Goal: Navigation & Orientation: Understand site structure

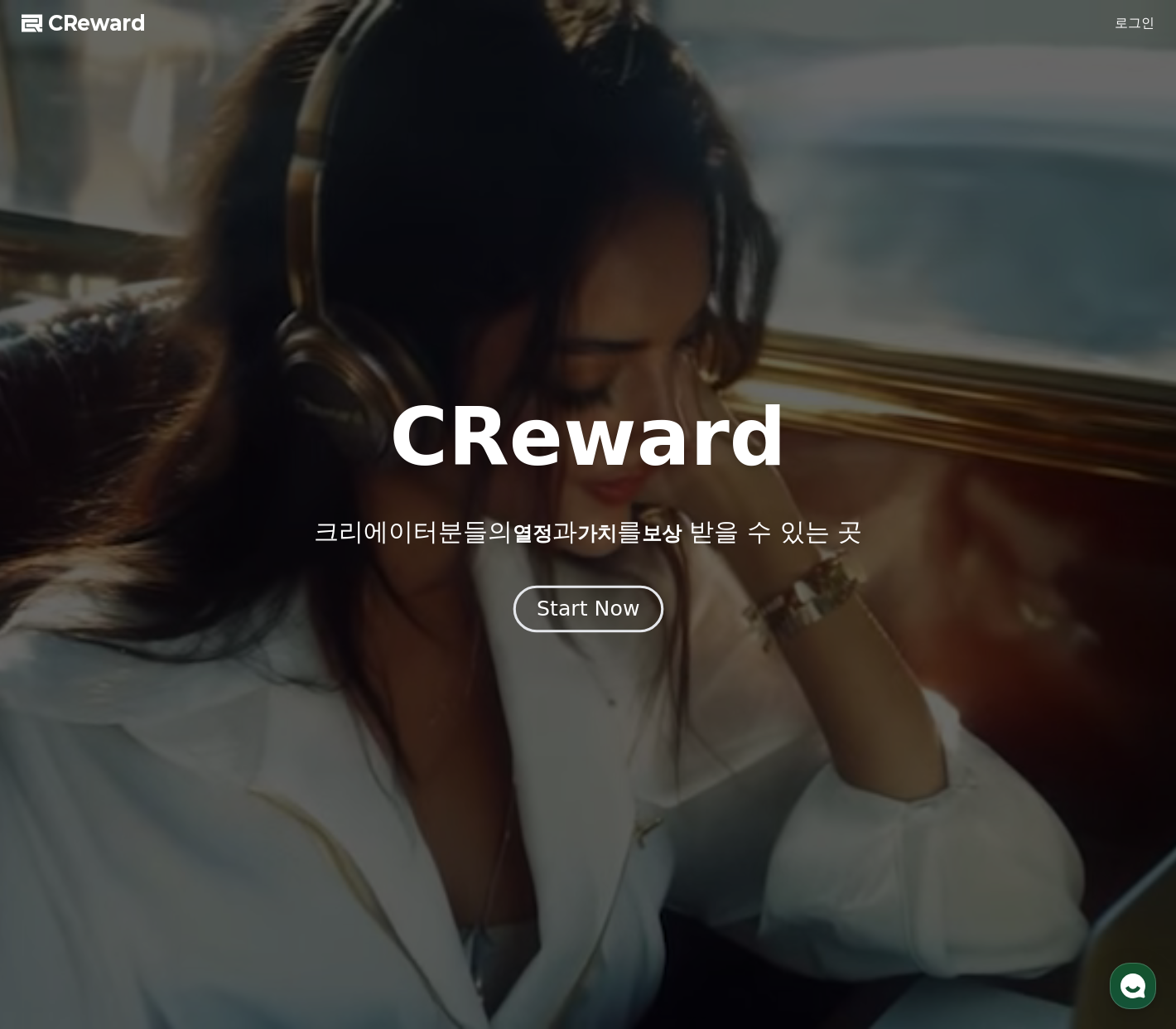
click at [628, 610] on div "Start Now" at bounding box center [588, 609] width 102 height 28
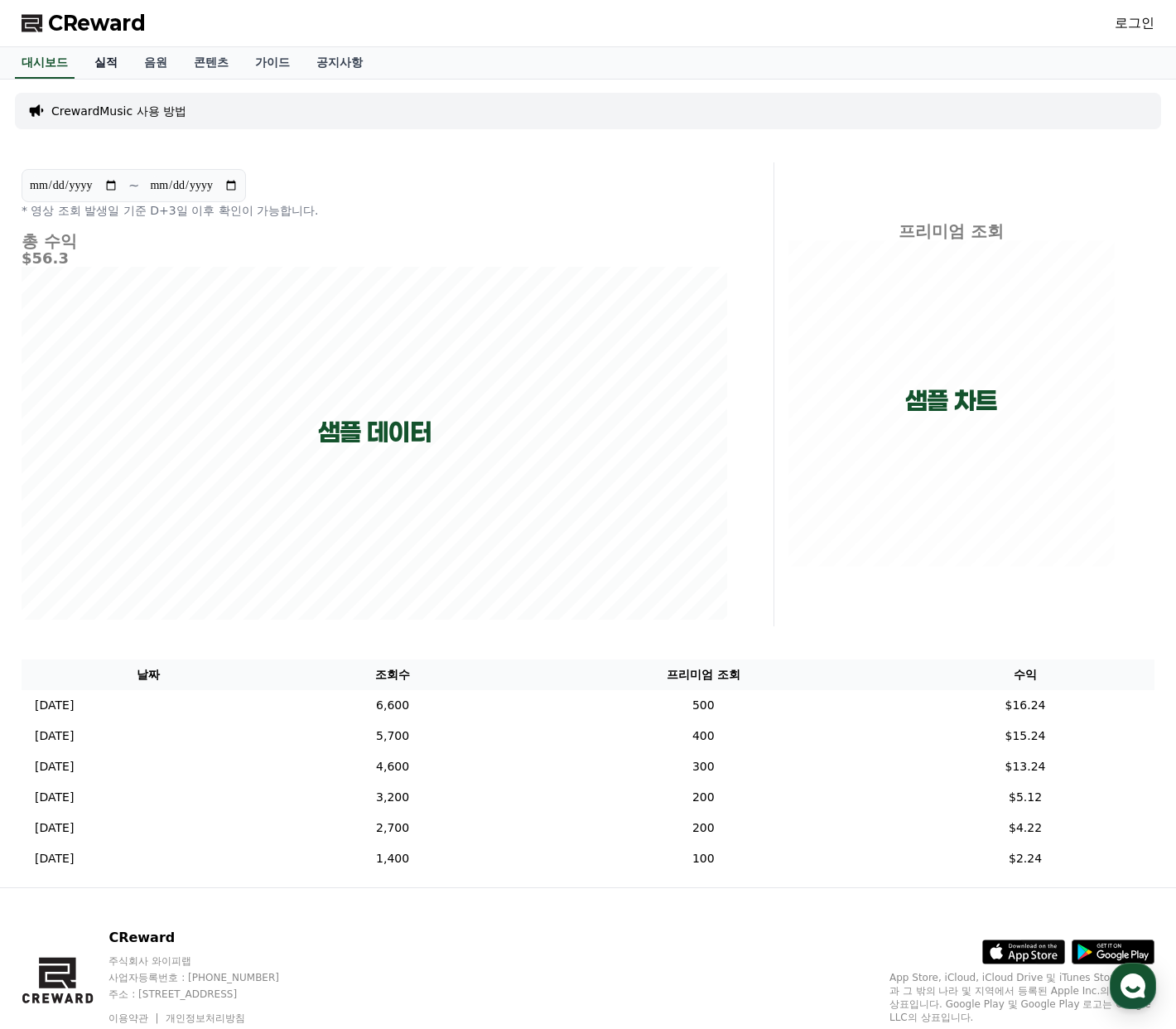
click at [104, 66] on link "실적" at bounding box center [106, 63] width 50 height 32
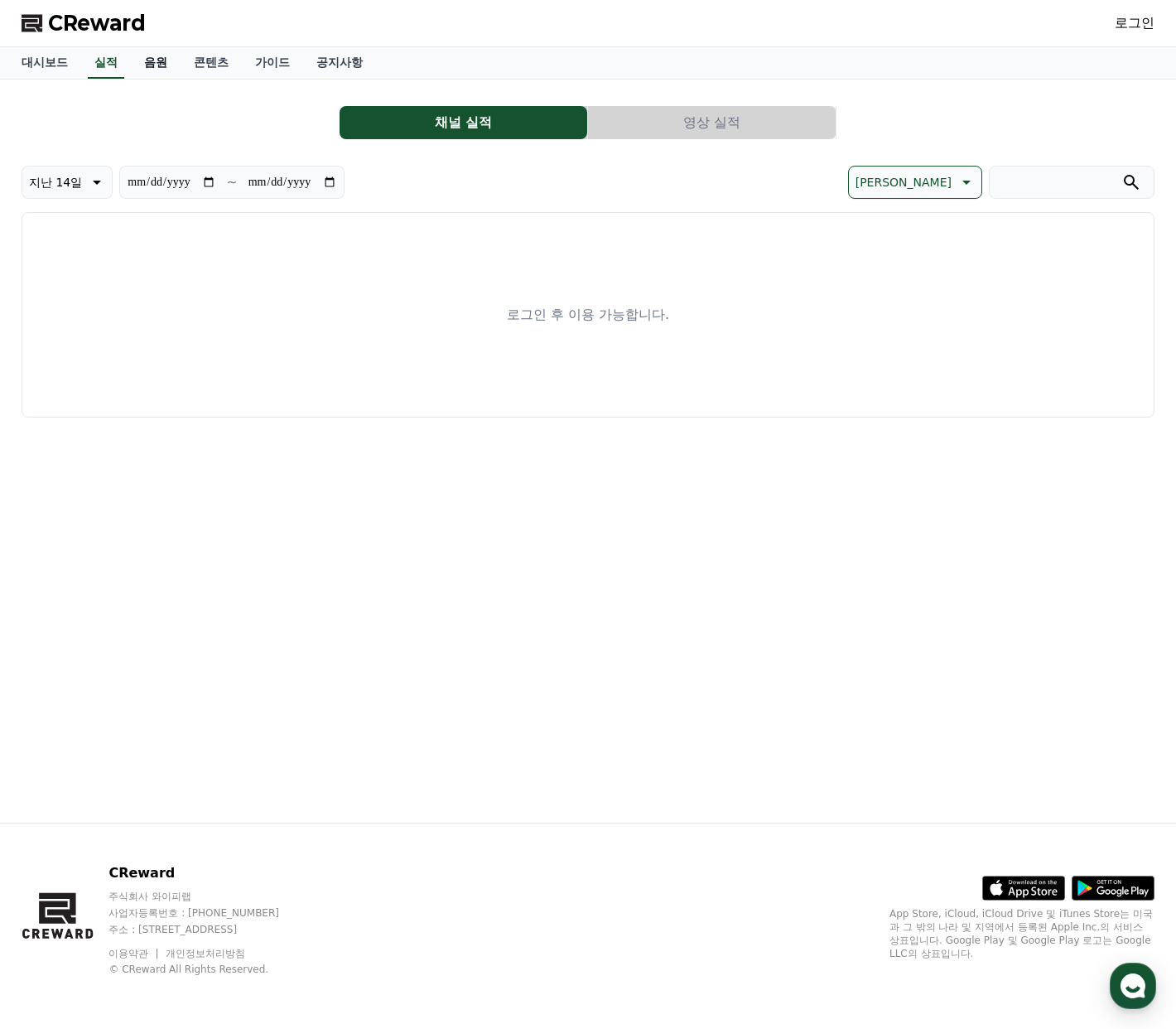
click at [152, 63] on link "음원" at bounding box center [155, 63] width 50 height 32
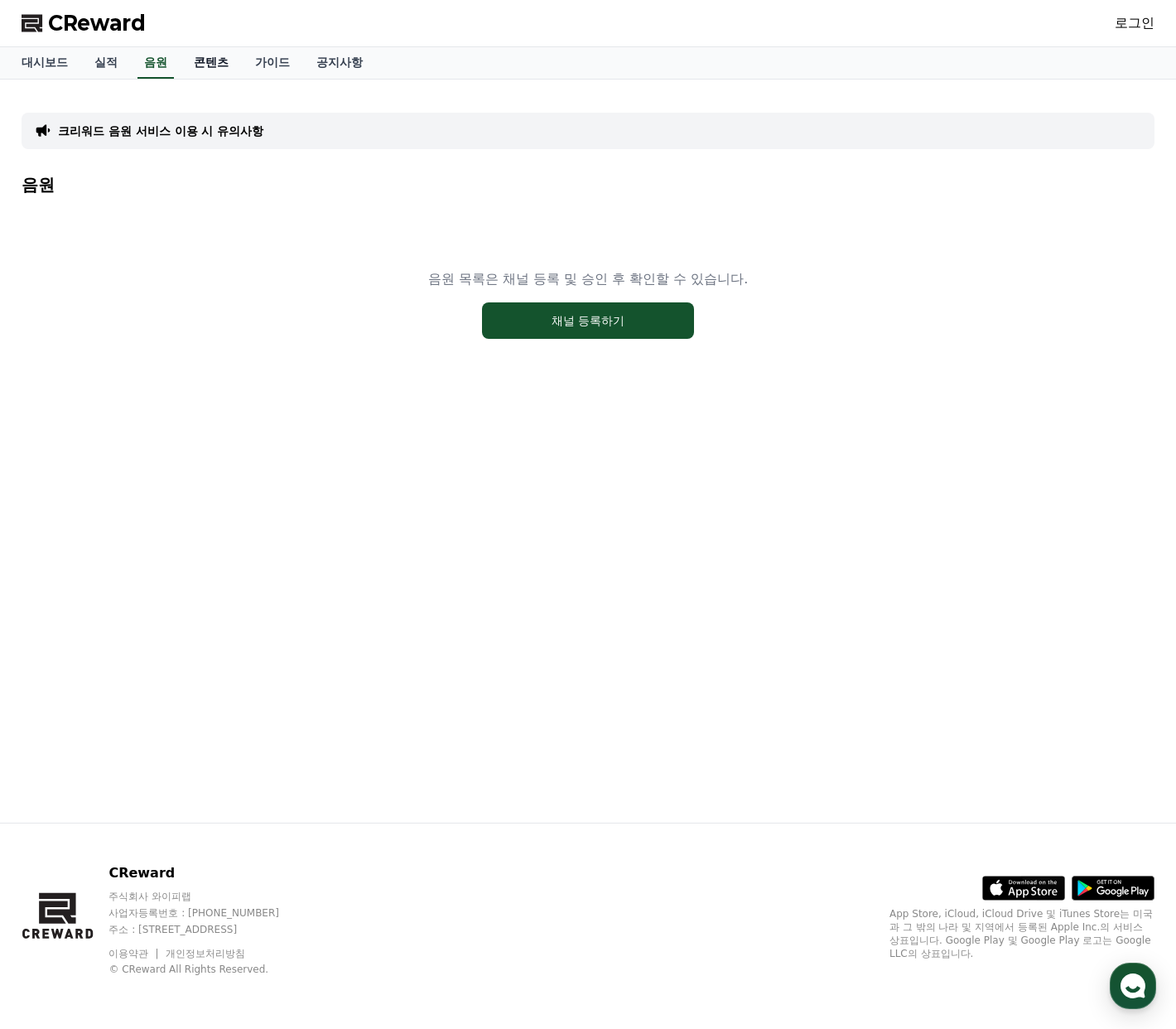
click at [206, 58] on link "콘텐츠" at bounding box center [211, 63] width 61 height 32
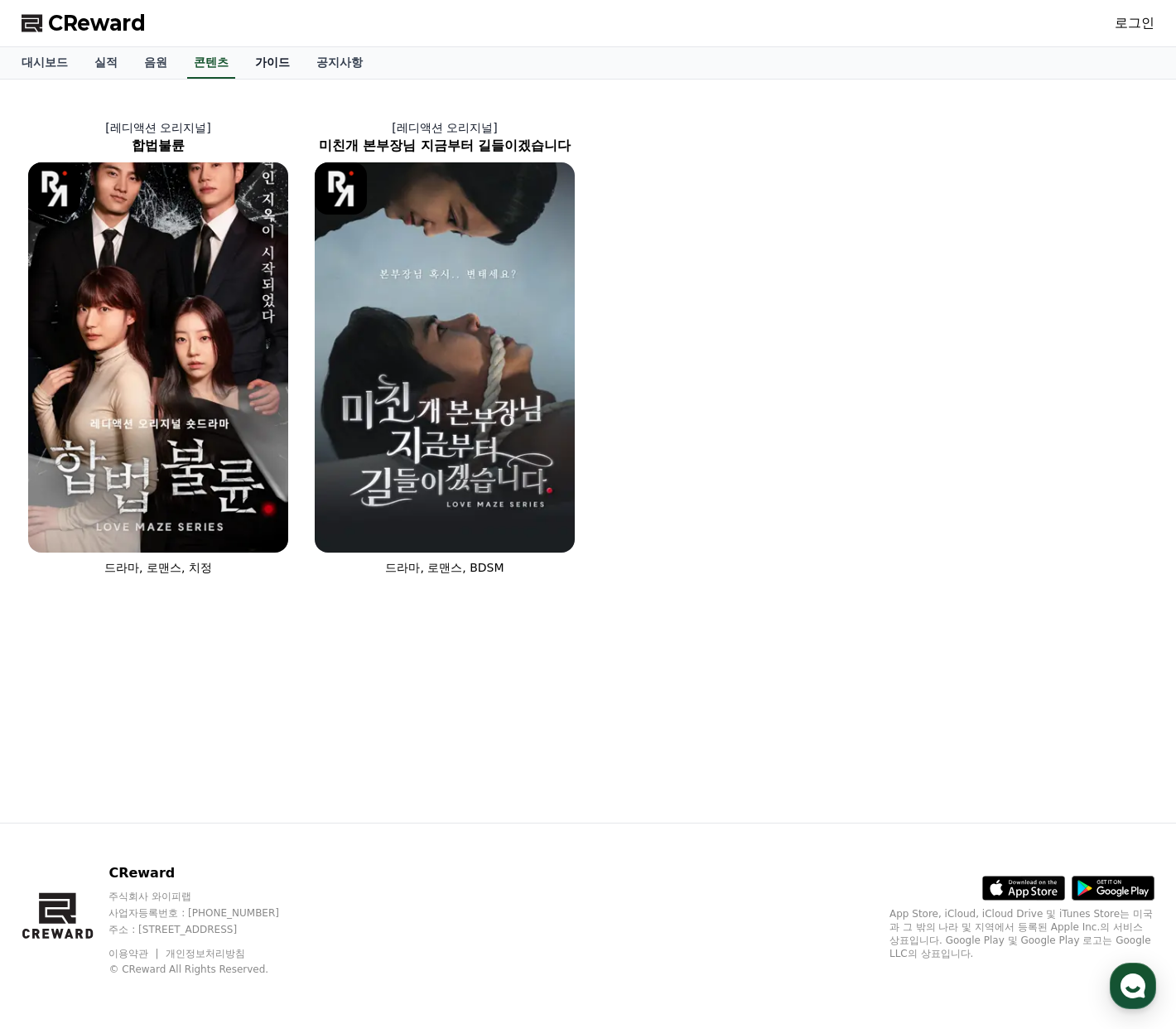
click at [247, 68] on link "가이드" at bounding box center [272, 63] width 61 height 32
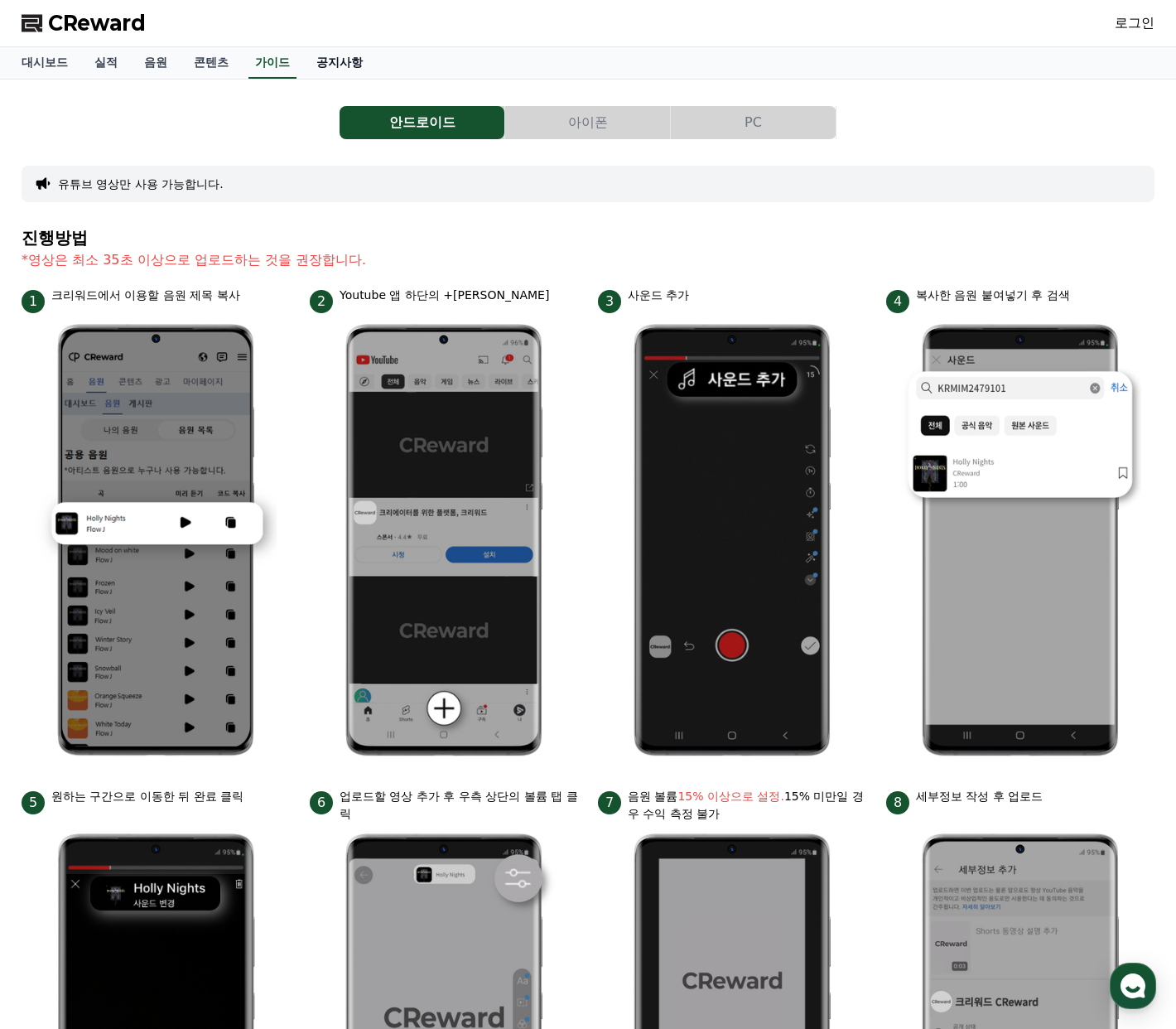
click at [339, 73] on link "공지사항" at bounding box center [339, 63] width 73 height 32
